Goal: Information Seeking & Learning: Learn about a topic

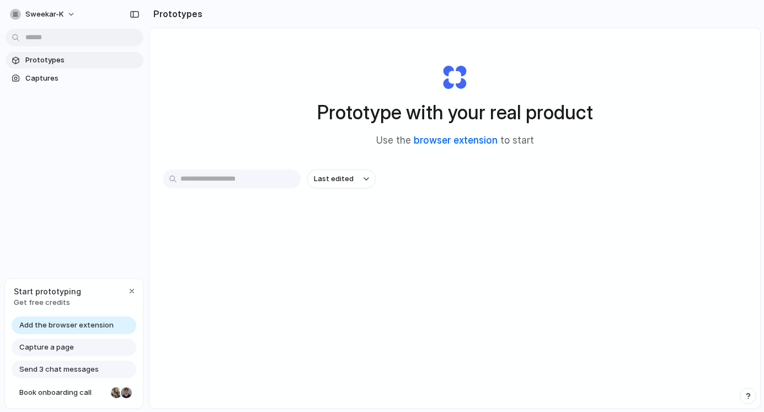
click at [457, 141] on link "browser extension" at bounding box center [456, 140] width 84 height 11
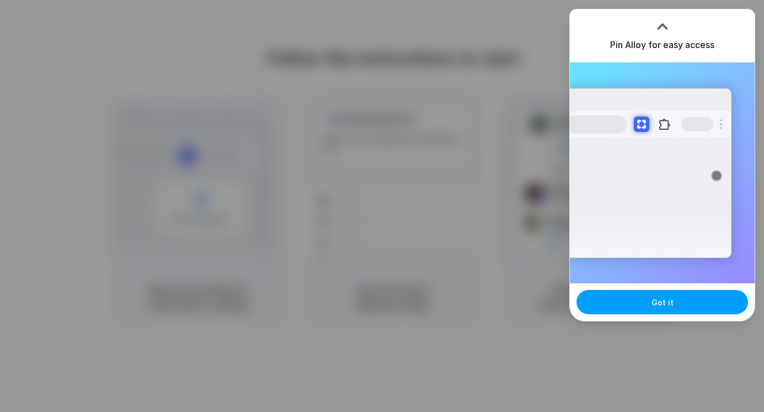
click at [657, 306] on span "Got it" at bounding box center [663, 302] width 22 height 12
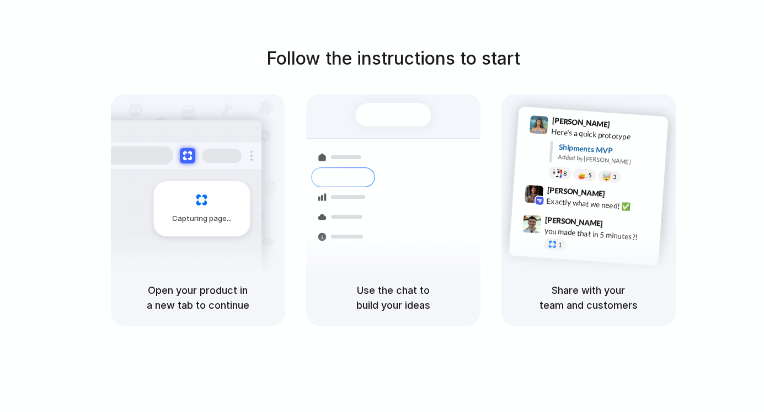
click at [691, 96] on div "Follow the instructions to start Capturing page Open your product in a new tab …" at bounding box center [393, 185] width 764 height 280
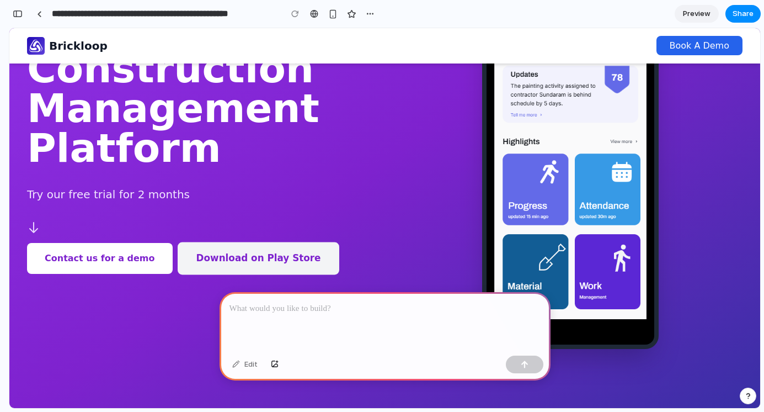
scroll to position [164, 0]
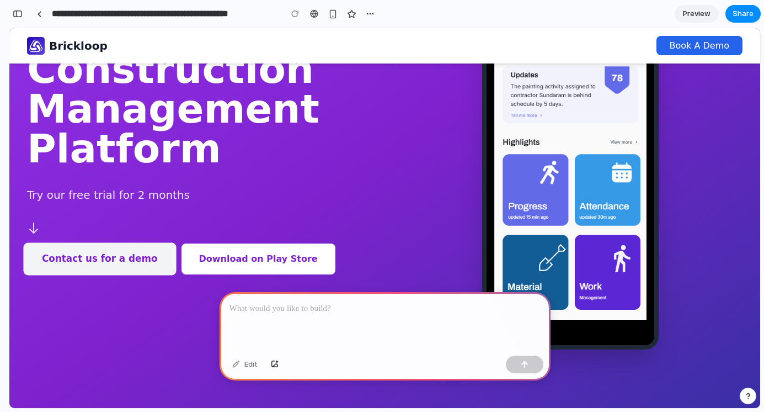
click at [108, 265] on button "Contact us for a demo" at bounding box center [99, 259] width 153 height 33
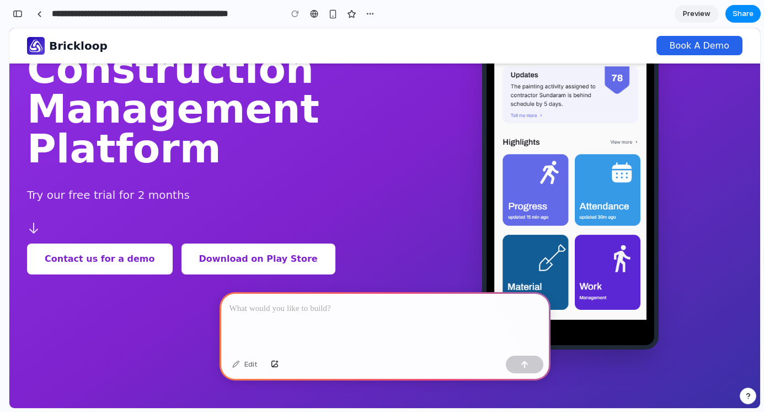
click at [309, 313] on p at bounding box center [385, 308] width 311 height 13
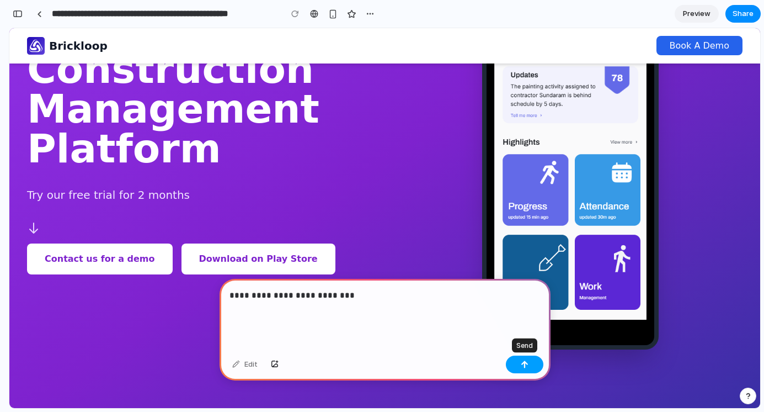
click at [529, 367] on button "button" at bounding box center [525, 364] width 38 height 18
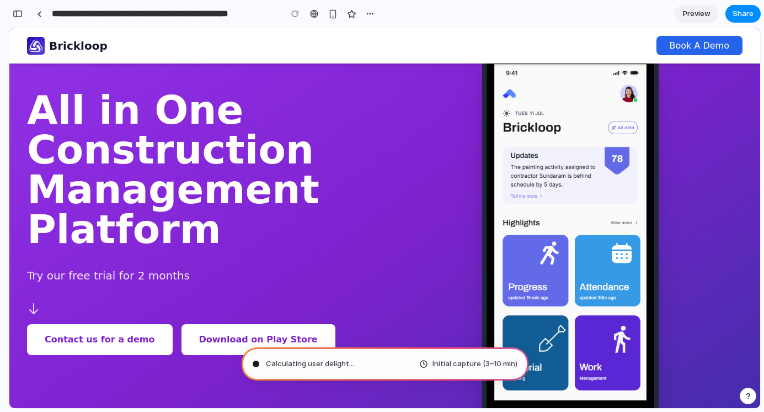
scroll to position [0, 0]
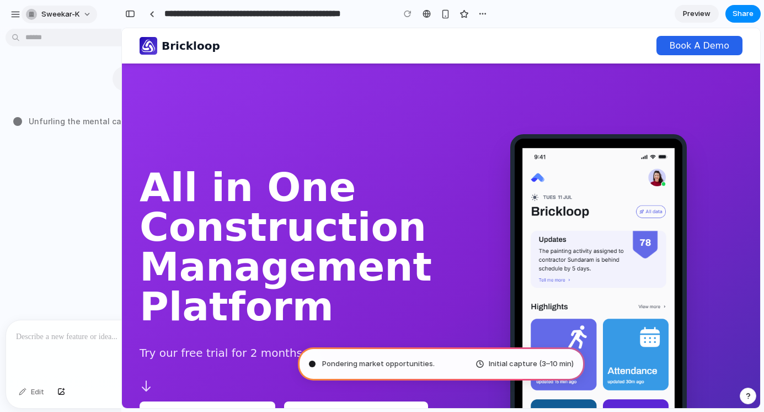
click at [86, 13] on button "sweekar-k" at bounding box center [60, 15] width 76 height 18
click at [262, 51] on div "Settings Invite members Change theme Sign out" at bounding box center [382, 206] width 764 height 412
click at [233, 247] on h1 "All in One Construction Management Platform" at bounding box center [284, 246] width 289 height 159
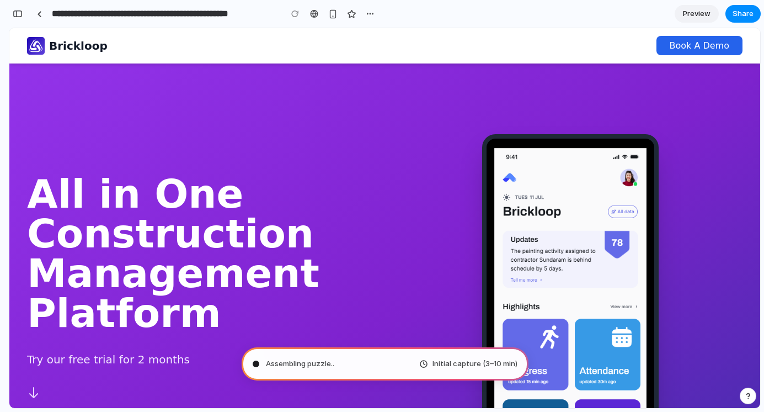
type input "**********"
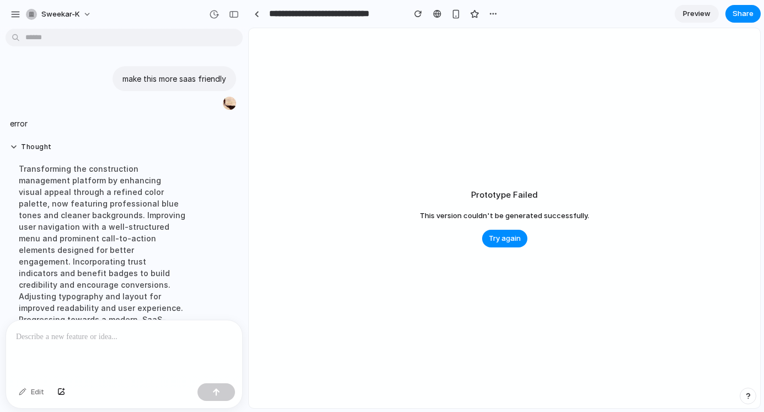
scroll to position [47, 0]
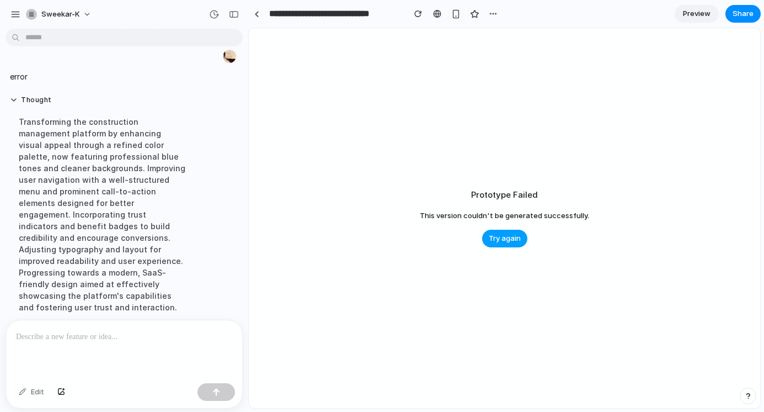
click at [498, 237] on span "Try again" at bounding box center [505, 238] width 32 height 11
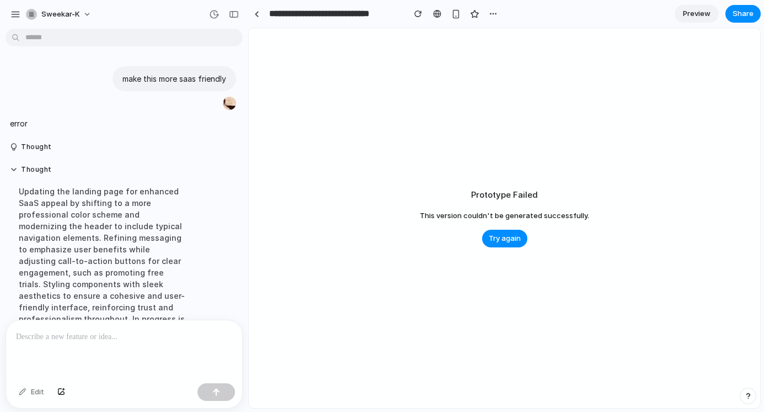
scroll to position [94, 0]
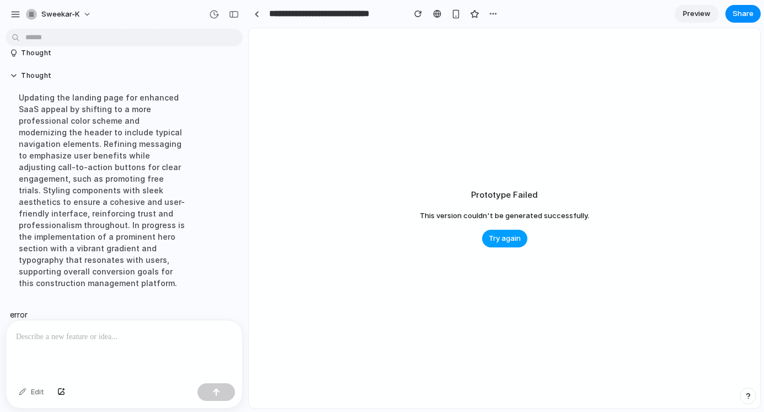
click at [499, 240] on span "Try again" at bounding box center [505, 238] width 32 height 11
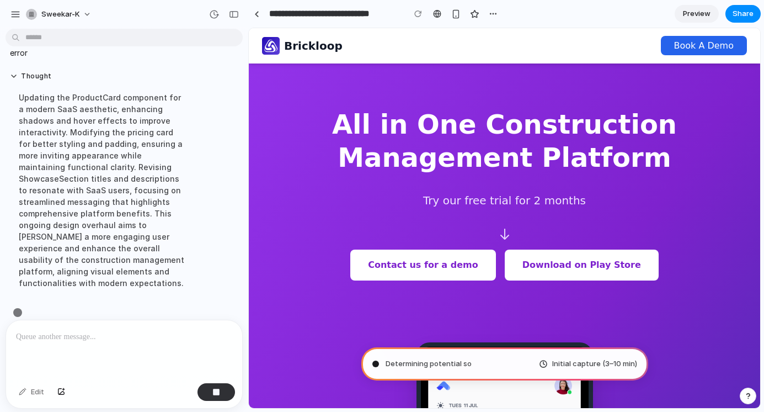
scroll to position [141, 0]
